Goal: Task Accomplishment & Management: Manage account settings

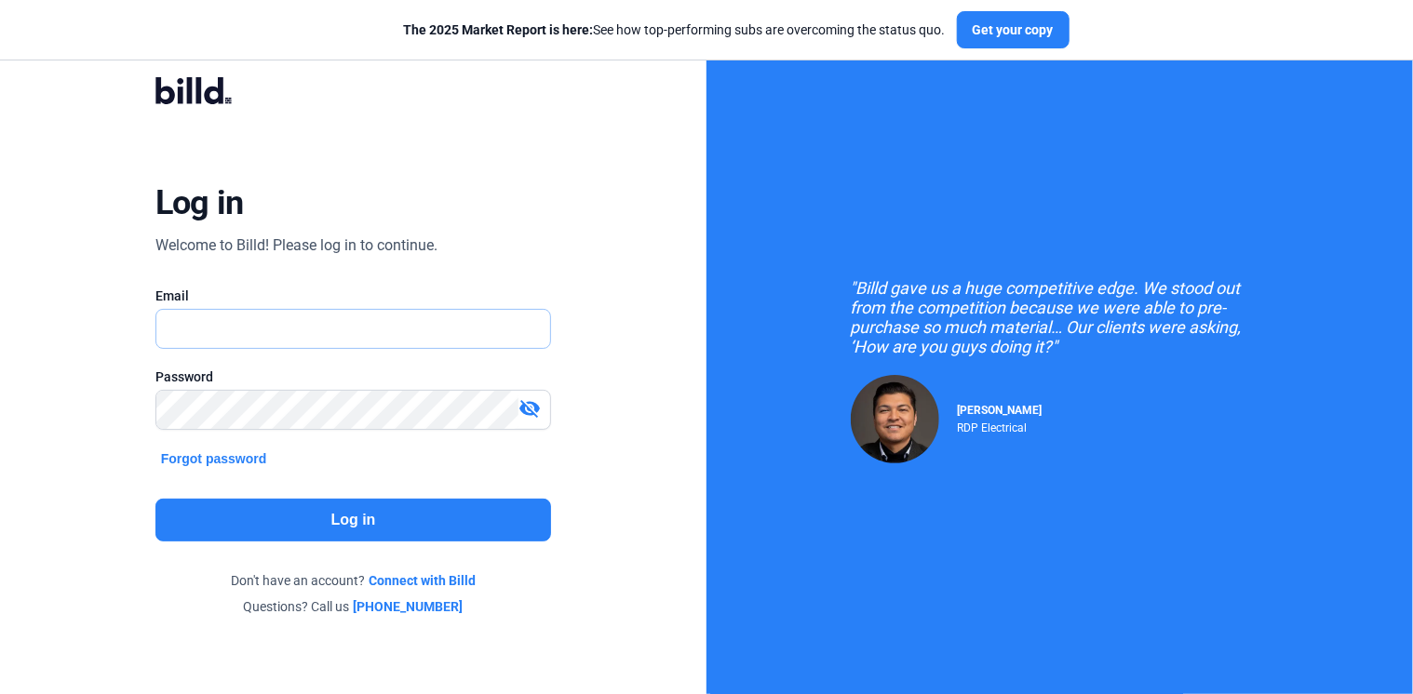
type input "[EMAIL_ADDRESS][DOMAIN_NAME]"
click at [345, 517] on button "Log in" at bounding box center [353, 520] width 396 height 43
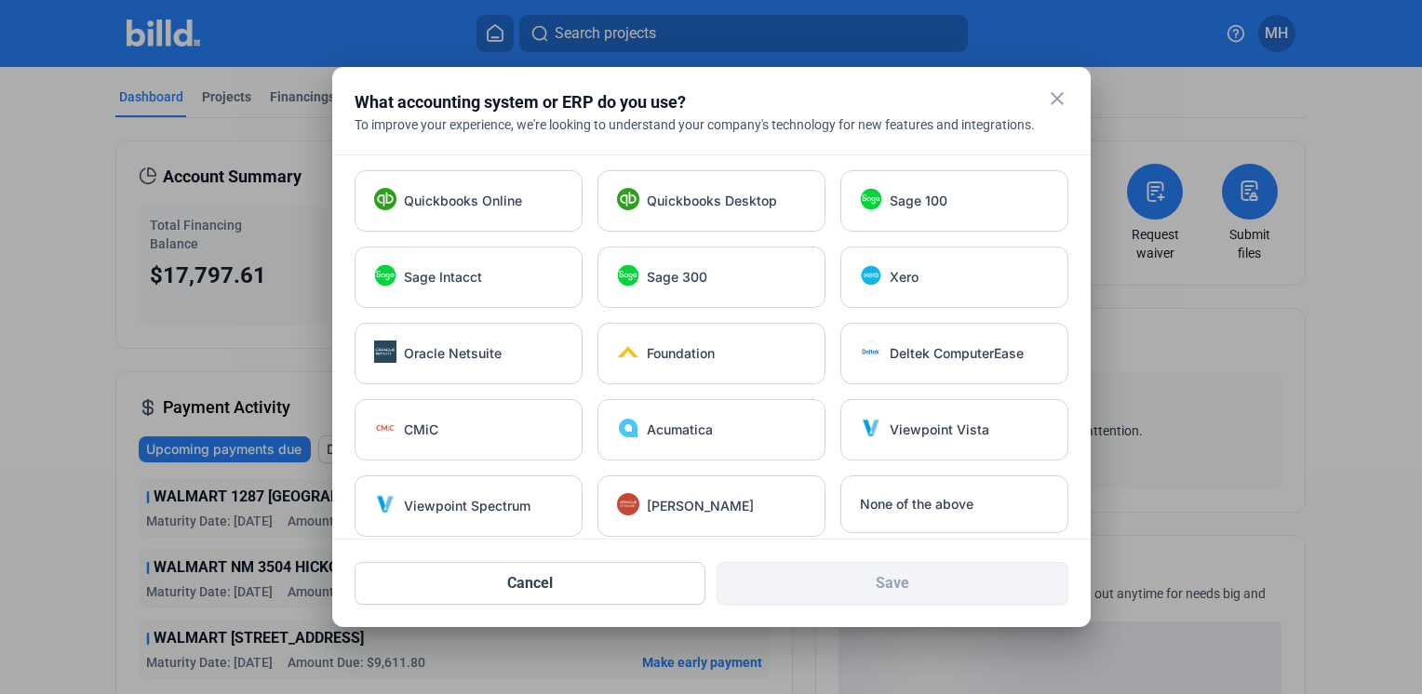
click at [1057, 99] on mat-icon "close" at bounding box center [1057, 98] width 22 height 22
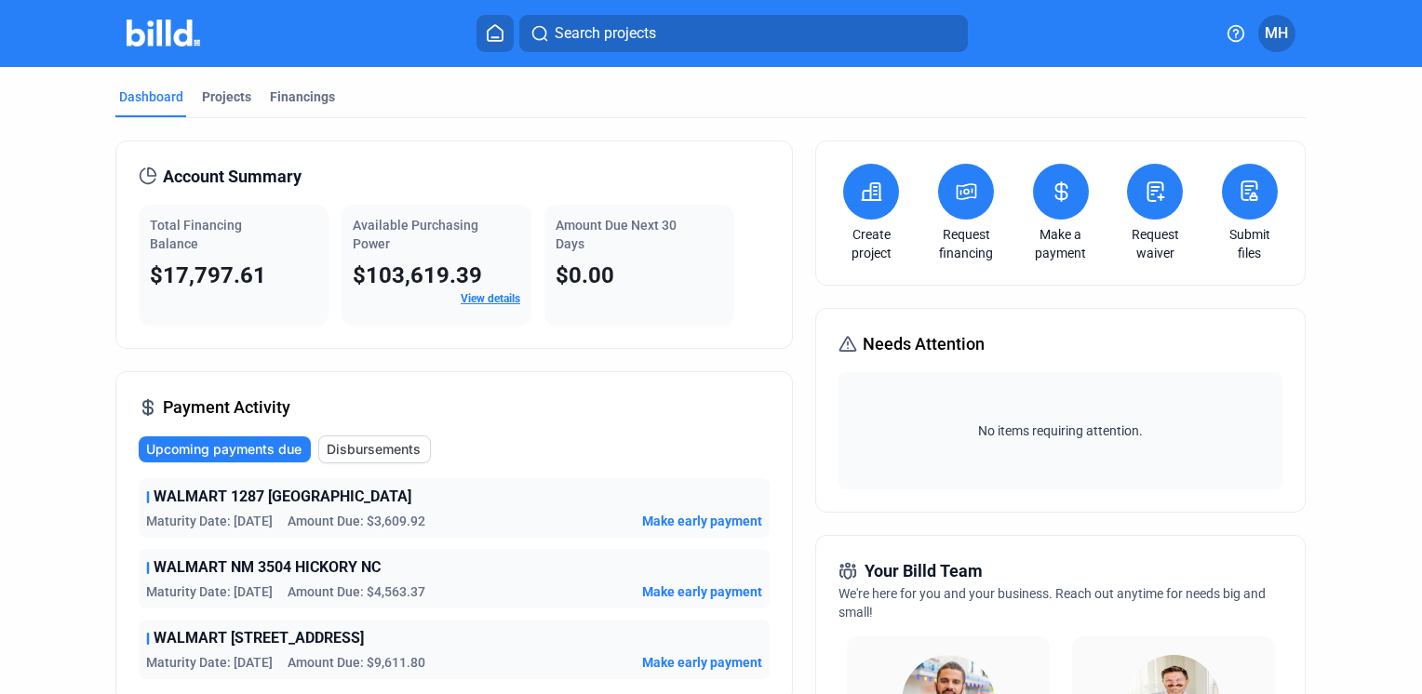
click at [710, 584] on span "Make early payment" at bounding box center [702, 592] width 120 height 19
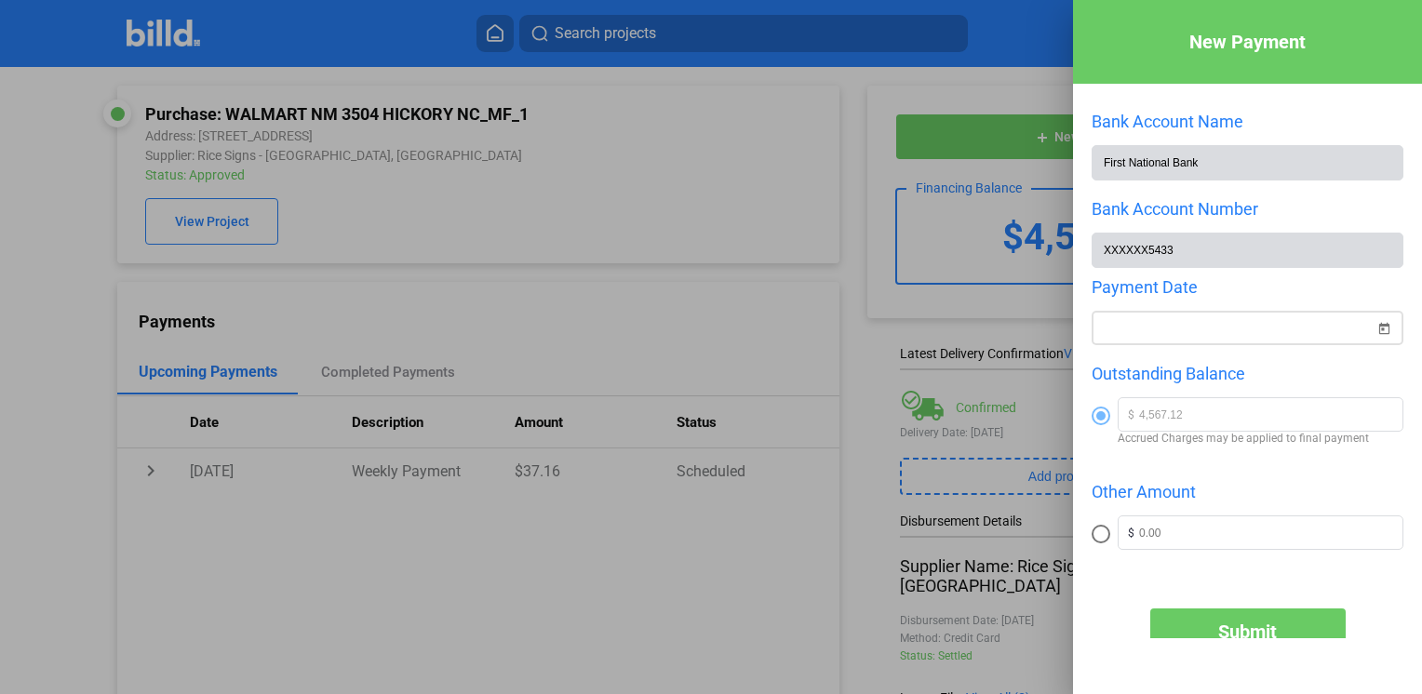
click at [1372, 328] on span "Open calendar" at bounding box center [1383, 317] width 45 height 45
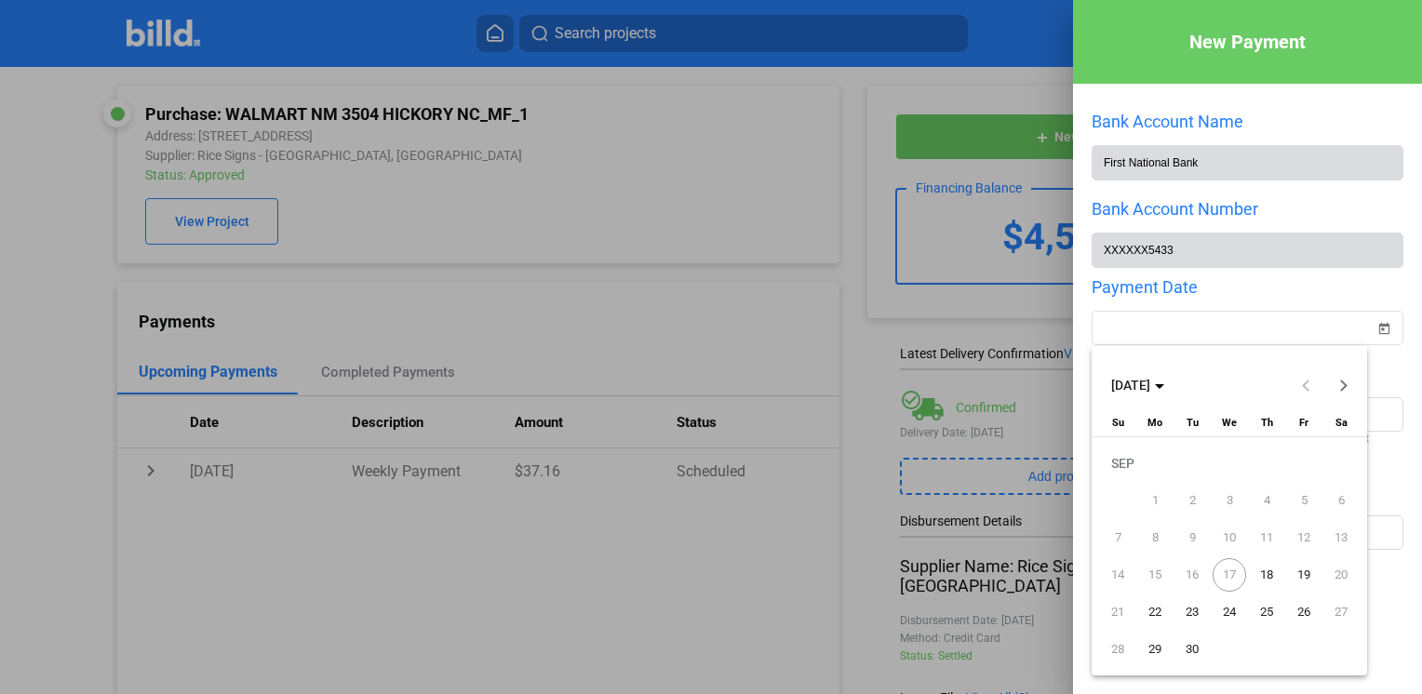
click at [1267, 575] on span "18" at bounding box center [1267, 575] width 34 height 34
type input "[DATE]"
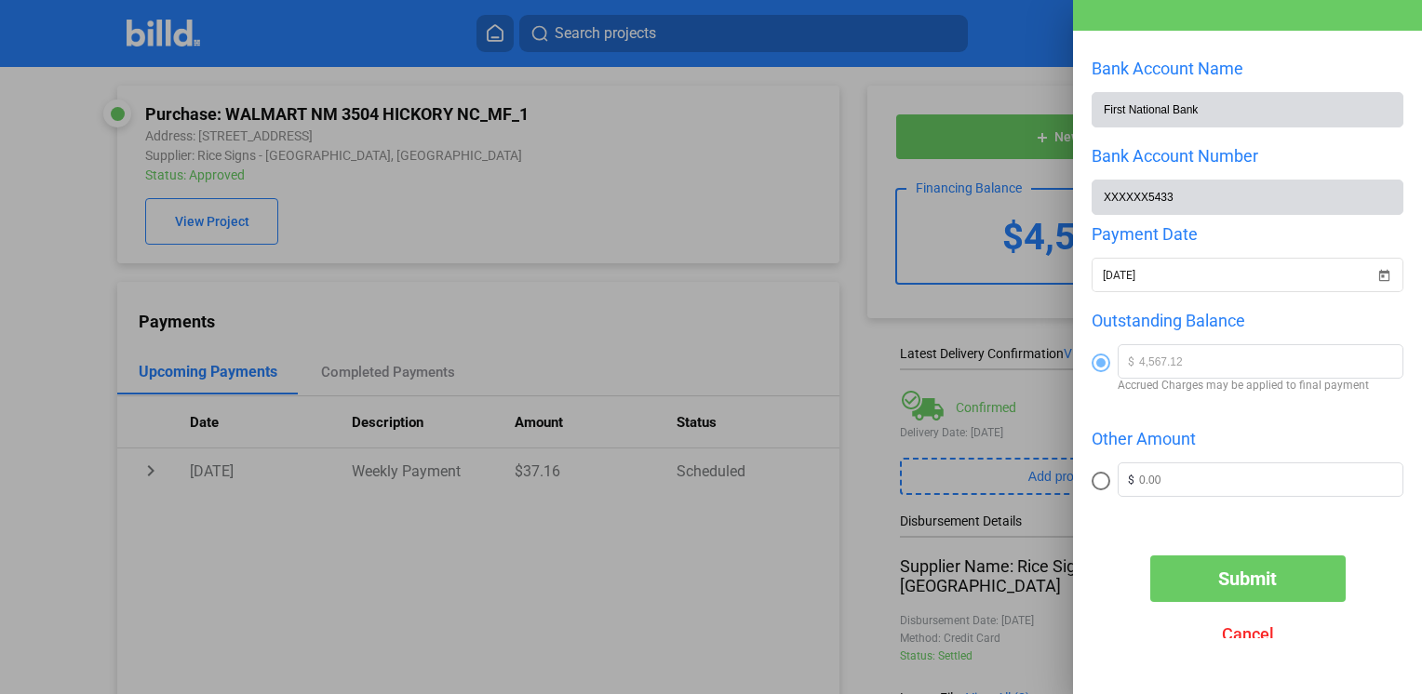
scroll to position [56, 0]
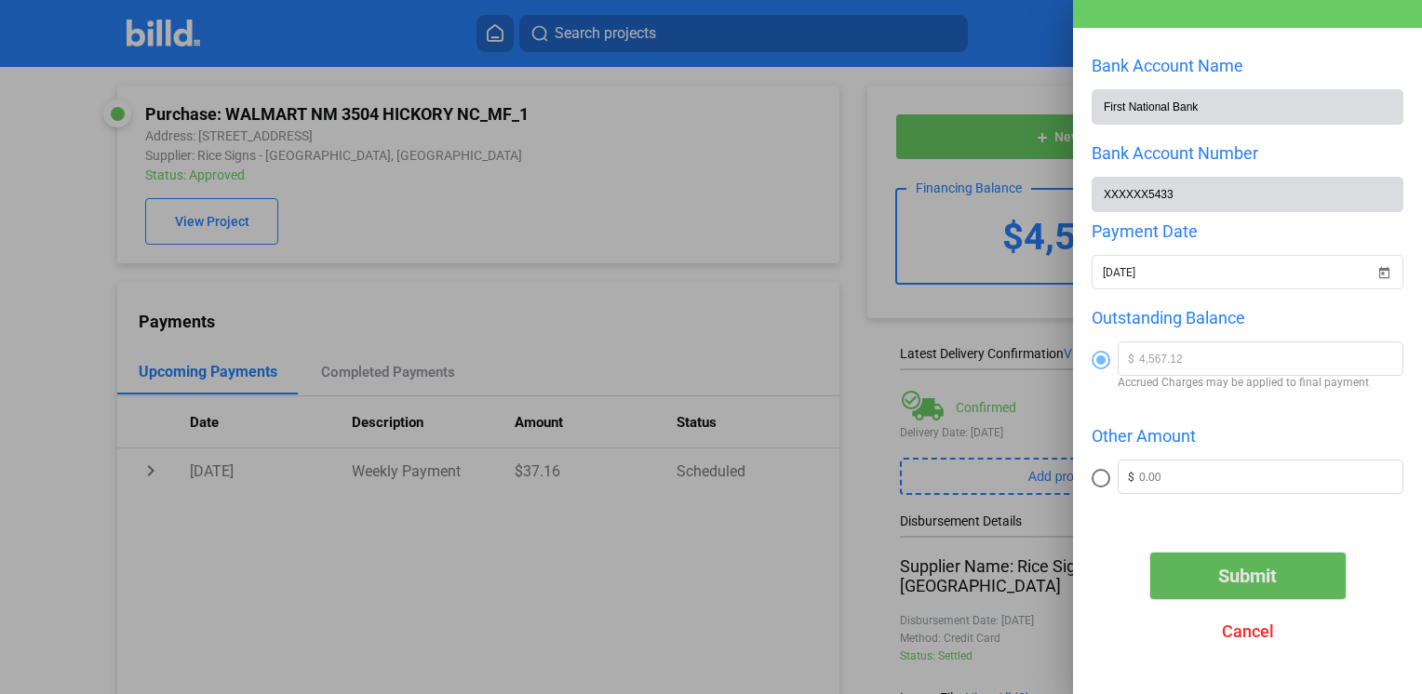
click at [1246, 581] on span "Submit" at bounding box center [1247, 576] width 59 height 22
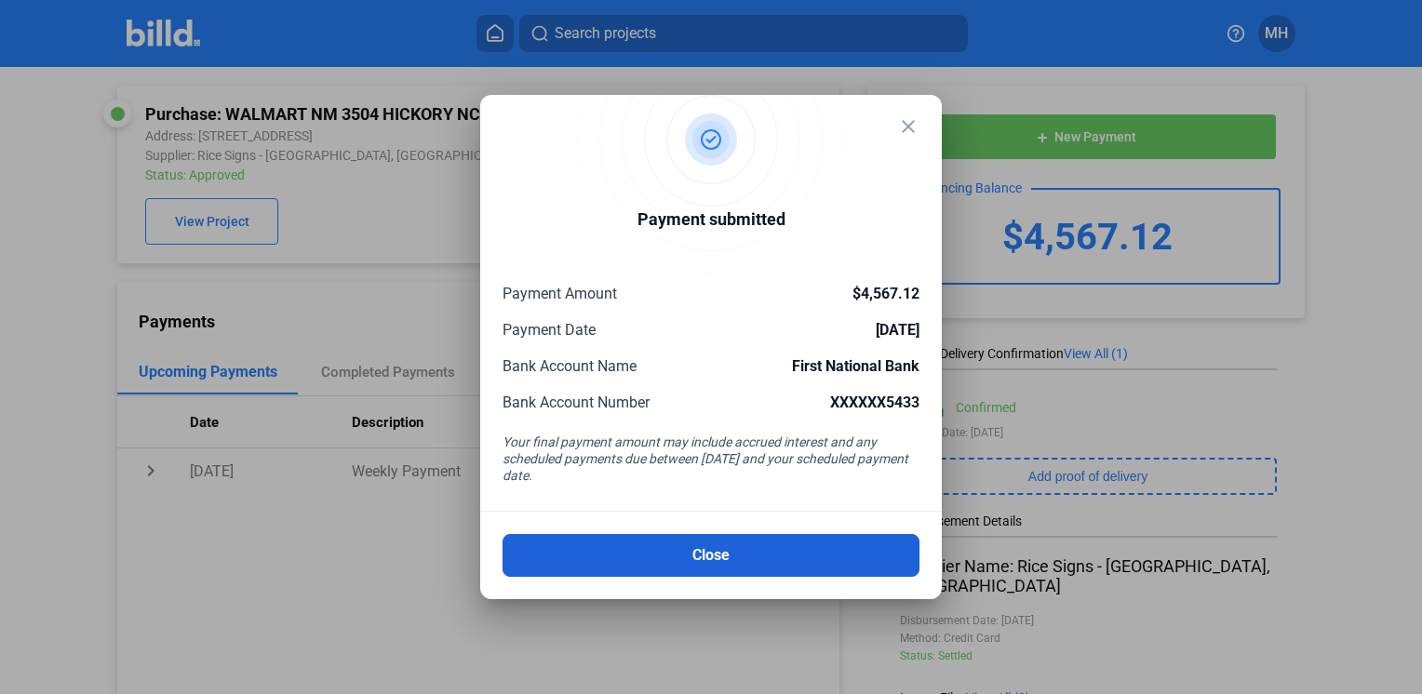
click at [704, 554] on button "Close" at bounding box center [711, 555] width 417 height 43
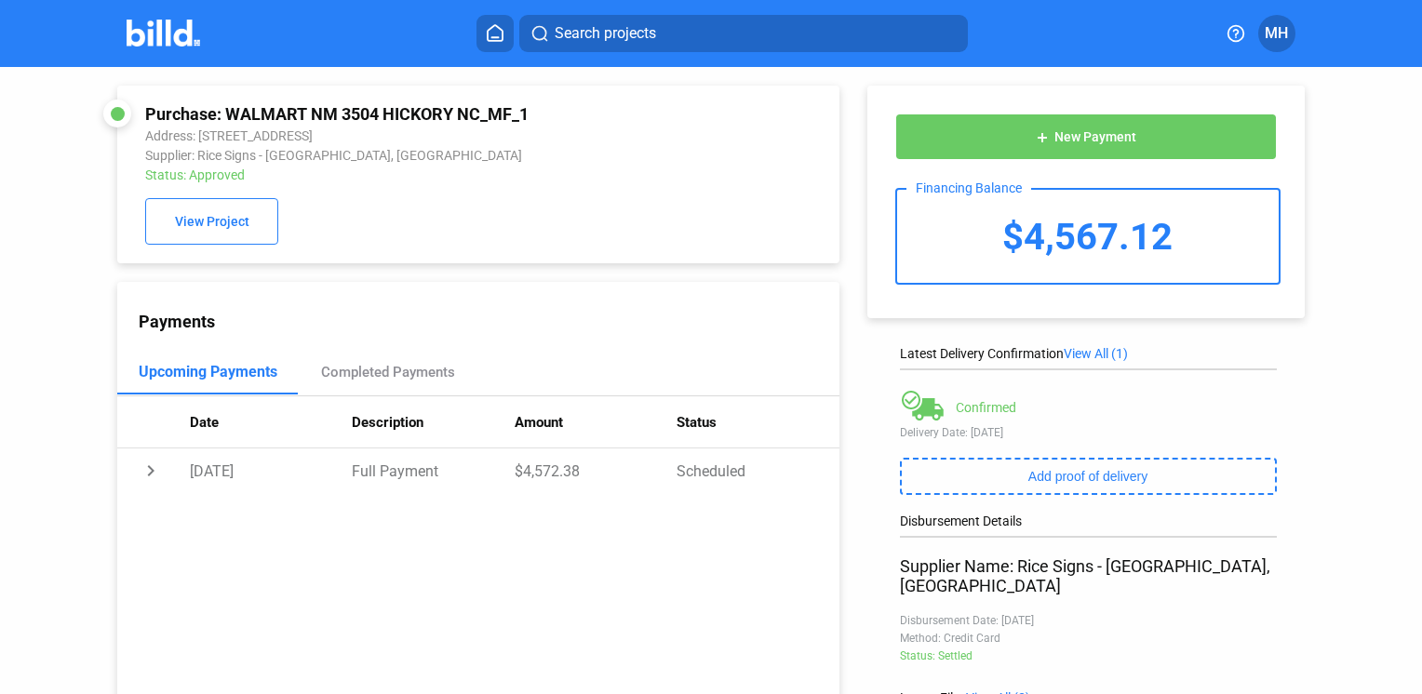
click at [486, 28] on icon at bounding box center [495, 33] width 19 height 18
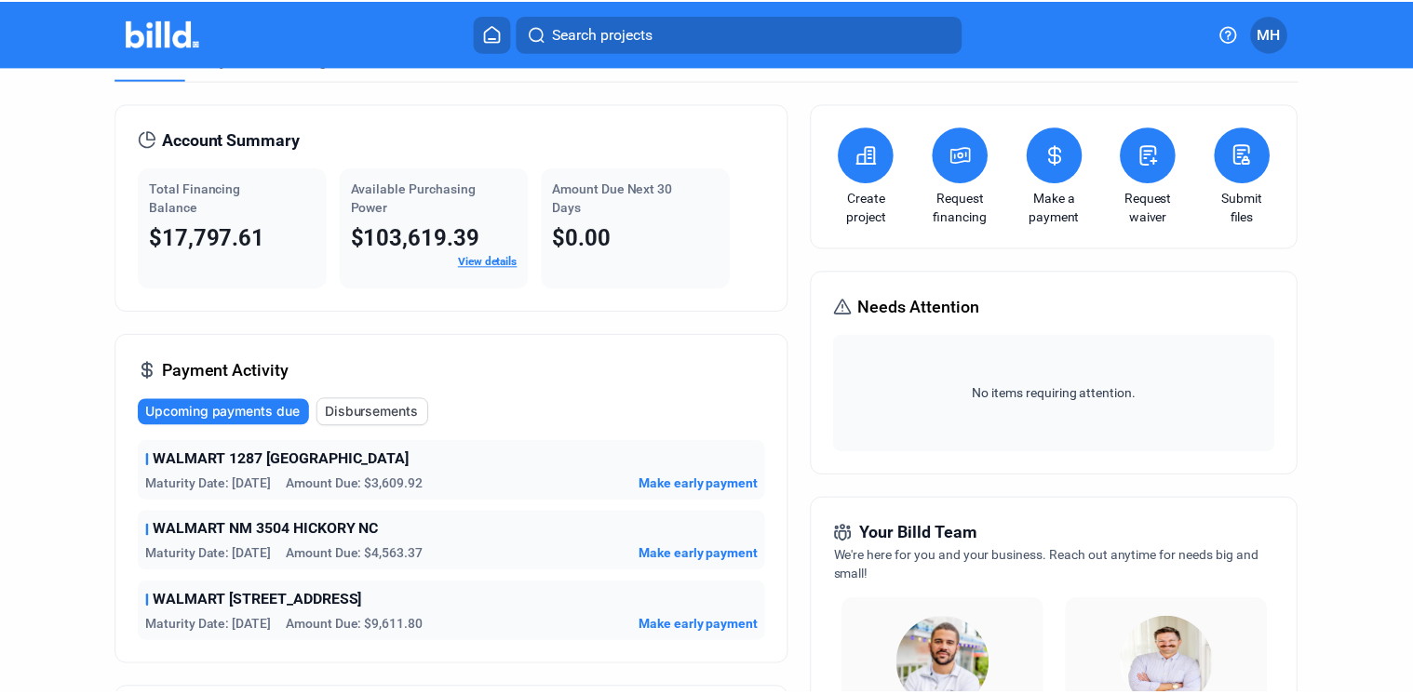
scroll to position [11, 0]
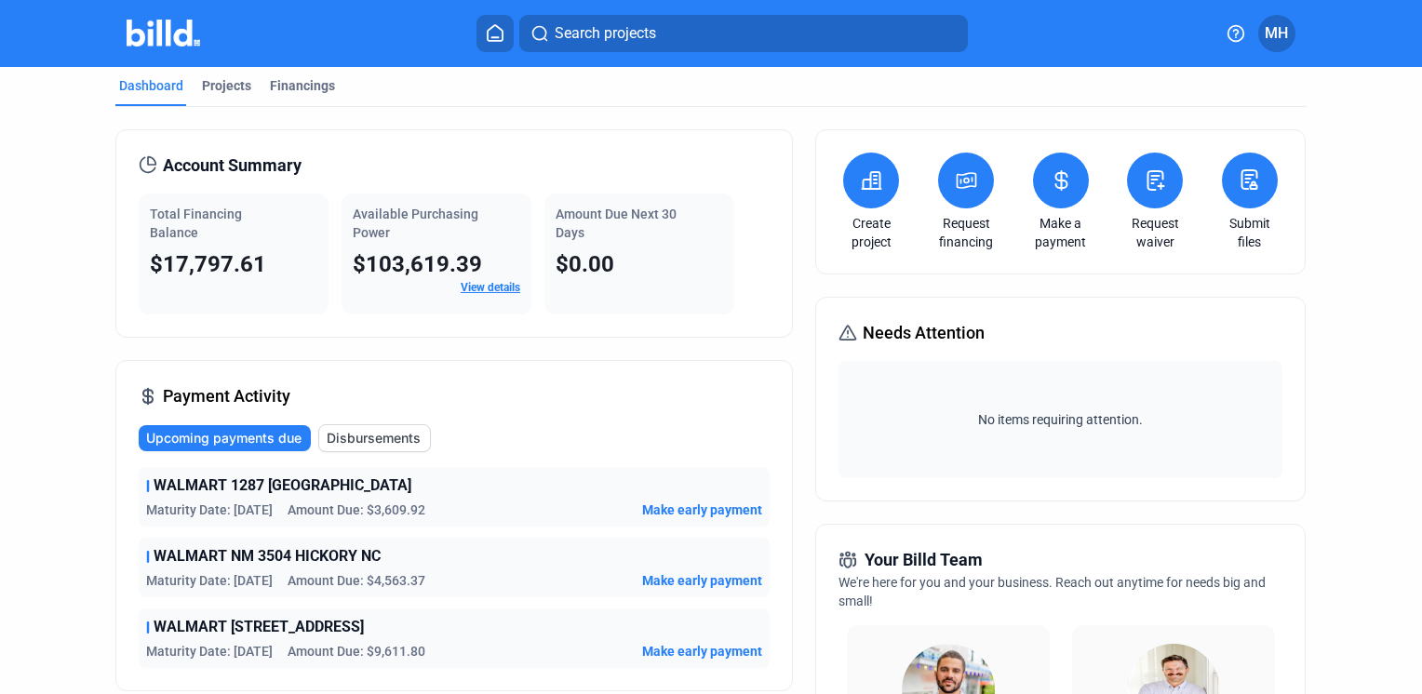
click at [1275, 39] on span "MH" at bounding box center [1276, 33] width 23 height 22
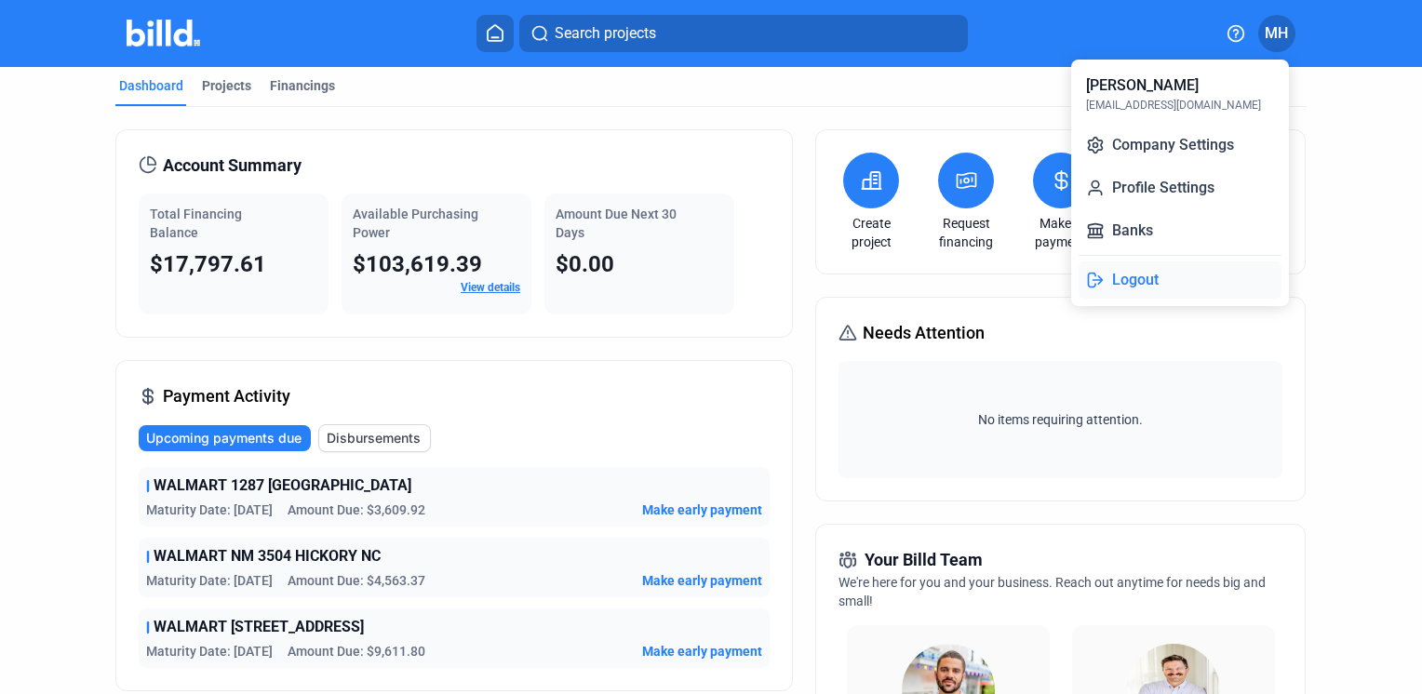
click at [1128, 284] on button "Logout" at bounding box center [1180, 279] width 203 height 37
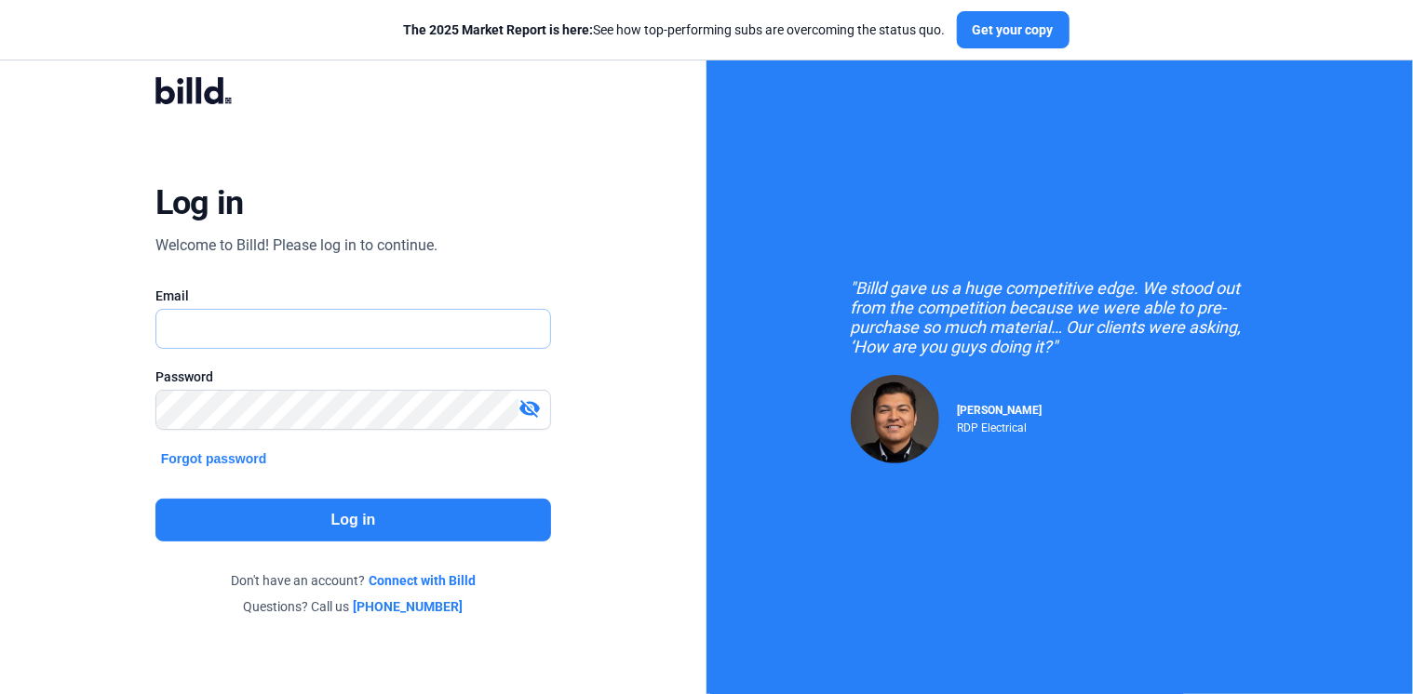
type input "[EMAIL_ADDRESS][DOMAIN_NAME]"
